Goal: Task Accomplishment & Management: Manage account settings

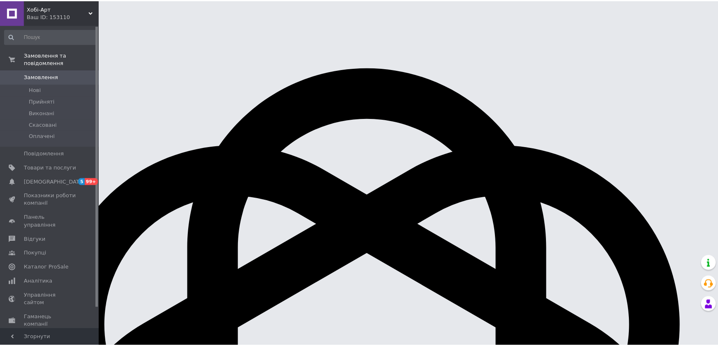
scroll to position [243, 0]
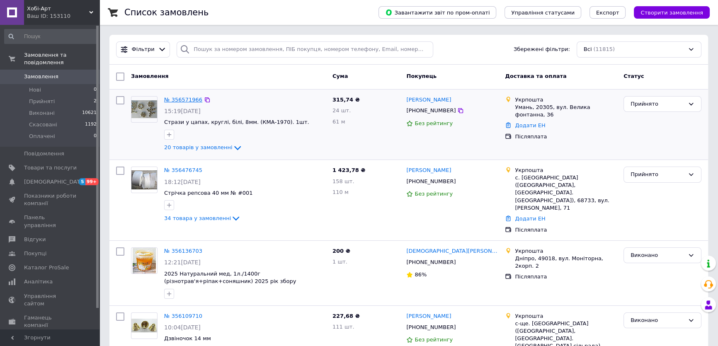
click at [193, 99] on link "№ 356571966" at bounding box center [183, 100] width 38 height 6
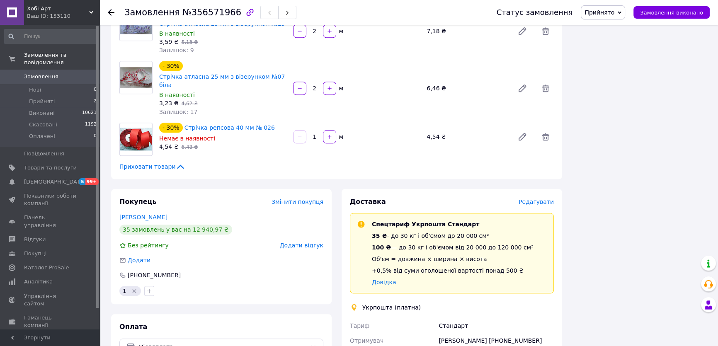
scroll to position [1056, 0]
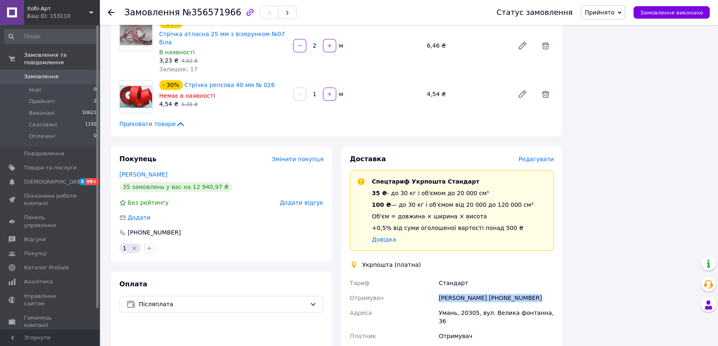
drag, startPoint x: 529, startPoint y: 204, endPoint x: 435, endPoint y: 207, distance: 93.8
type textarea "[PERSON_NAME] [PHONE_NUMBER]"
click at [435, 276] on div "[PERSON_NAME] Отримувач [PERSON_NAME] [PHONE_NUMBER] [PERSON_NAME], 20305, вул.…" at bounding box center [451, 332] width 207 height 113
copy div "Отримувач [PERSON_NAME] [PHONE_NUMBER]"
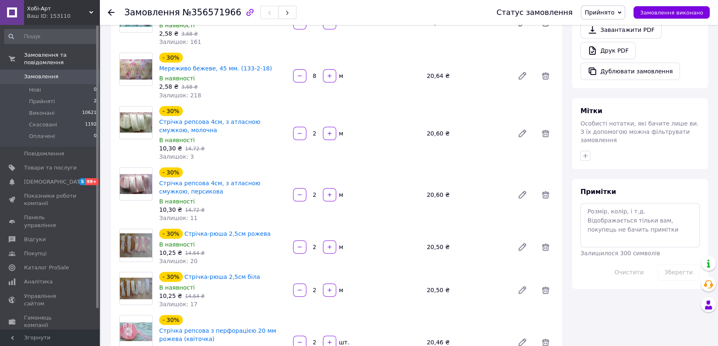
scroll to position [113, 0]
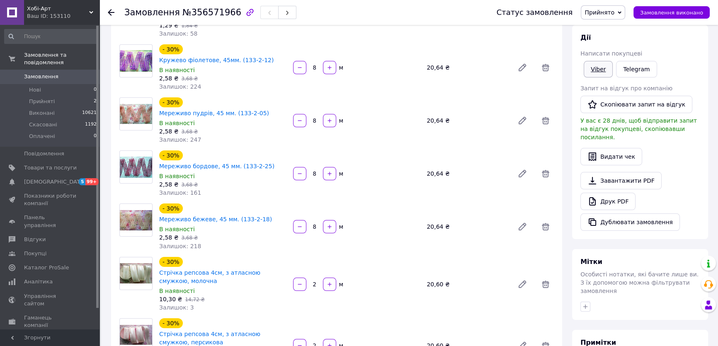
click at [598, 69] on link "Viber" at bounding box center [598, 69] width 29 height 17
click at [677, 12] on span "Замовлення виконано" at bounding box center [671, 13] width 63 height 6
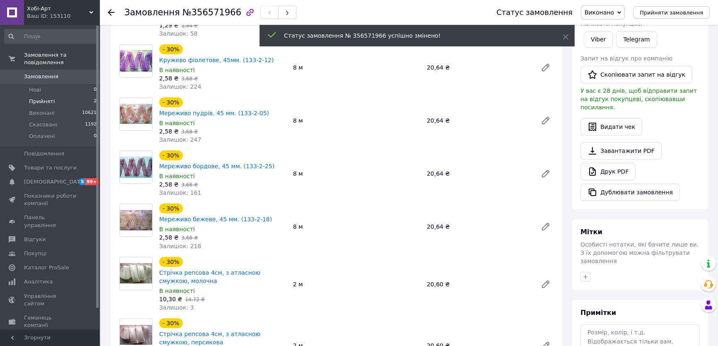
click at [44, 98] on span "Прийняті" at bounding box center [42, 101] width 26 height 7
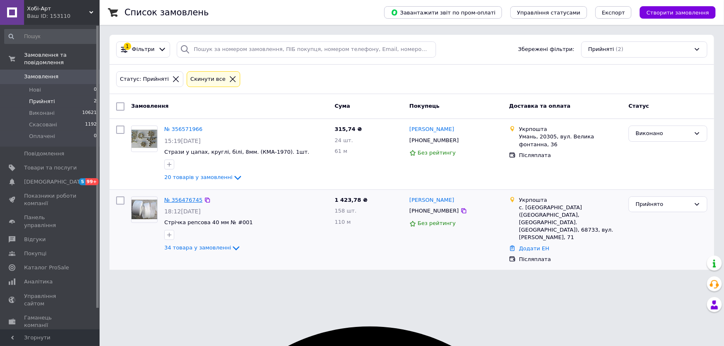
click at [188, 200] on link "№ 356476745" at bounding box center [183, 200] width 38 height 6
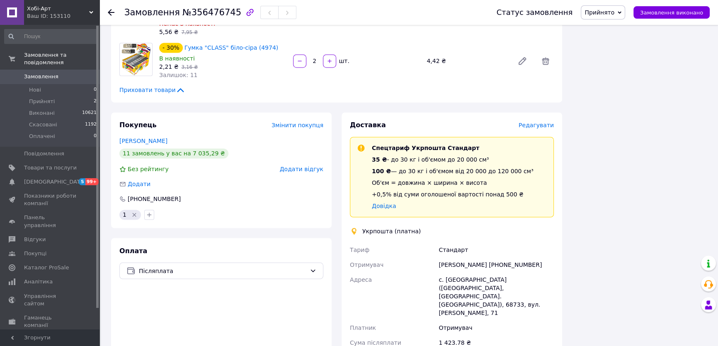
scroll to position [1734, 0]
drag, startPoint x: 536, startPoint y: 192, endPoint x: 436, endPoint y: 193, distance: 100.4
click at [436, 242] on div "[PERSON_NAME] Отримувач [PERSON_NAME] [PHONE_NUMBER] Адреса с. [GEOGRAPHIC_DATA…" at bounding box center [451, 311] width 207 height 138
copy div "Отримувач [PERSON_NAME] [PHONE_NUMBER]"
